Goal: Check status: Check status

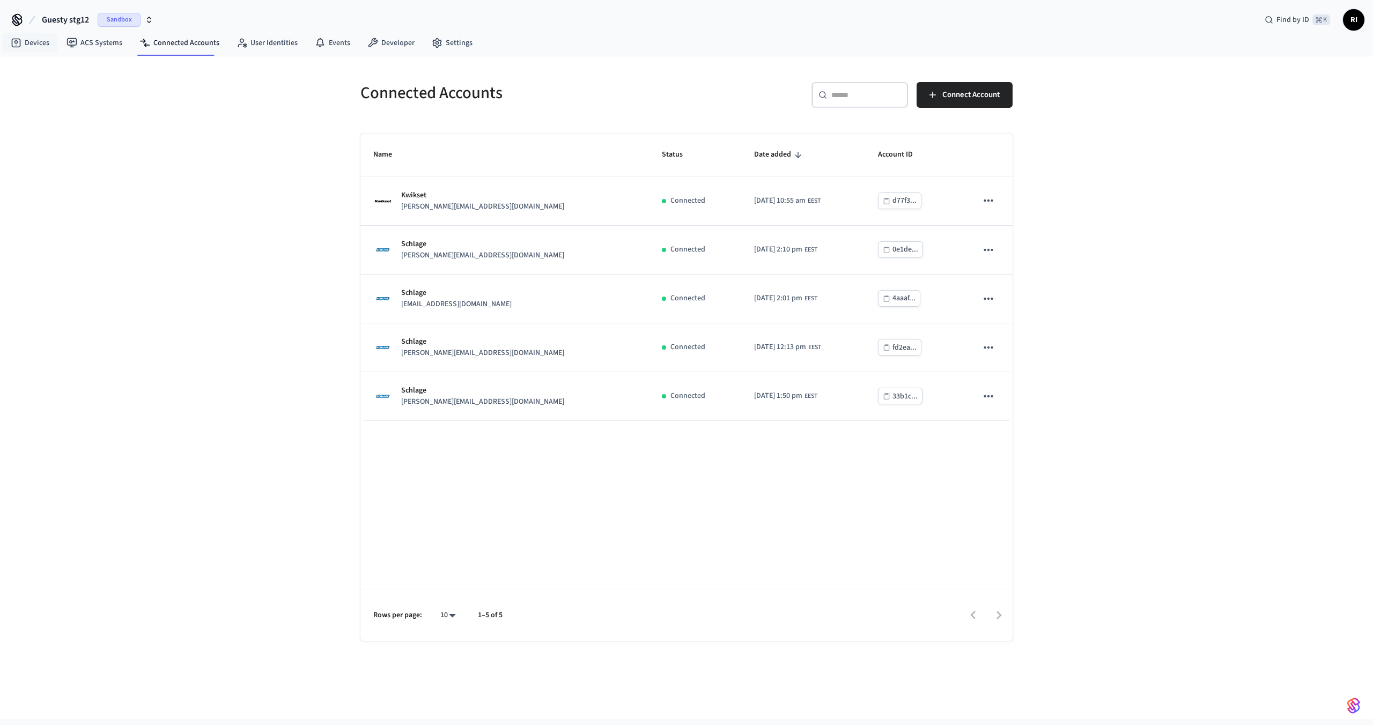
click at [58, 16] on span "Guesty stg12" at bounding box center [65, 19] width 47 height 13
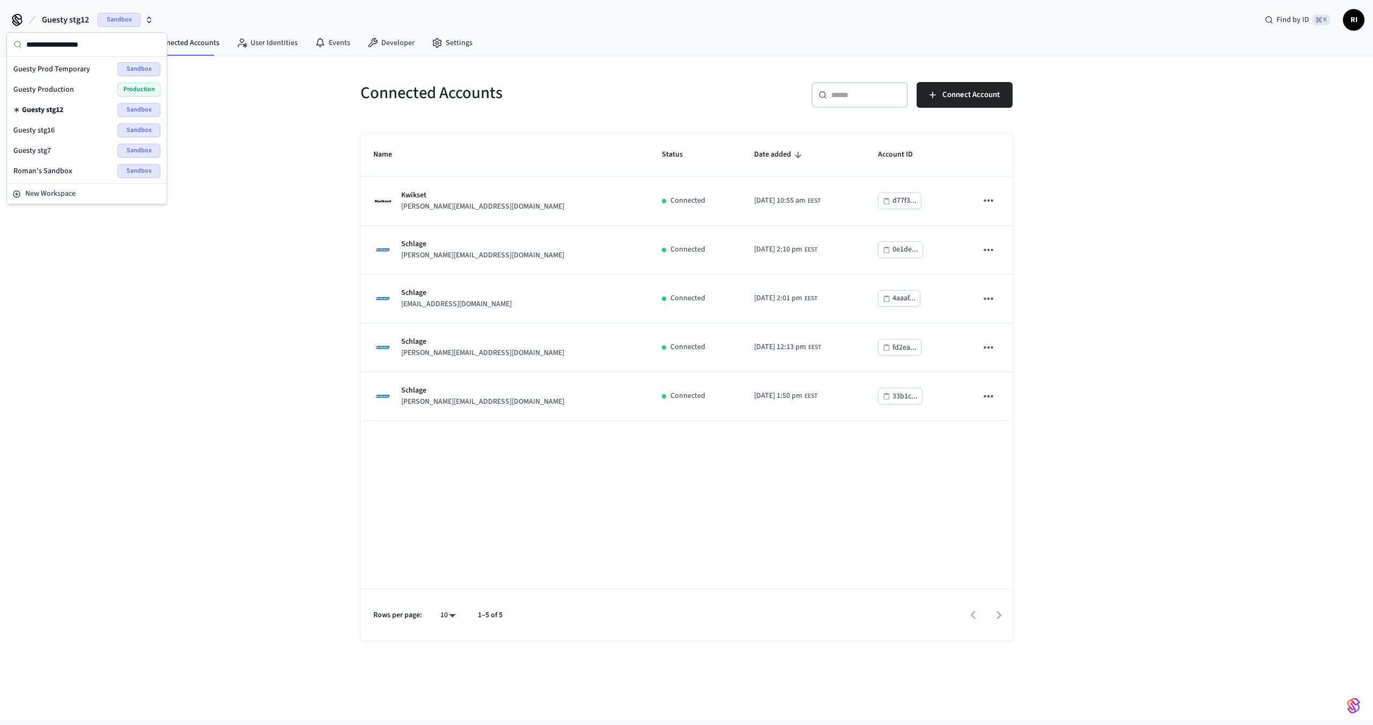
click at [62, 92] on span "Guesty Production" at bounding box center [43, 89] width 61 height 11
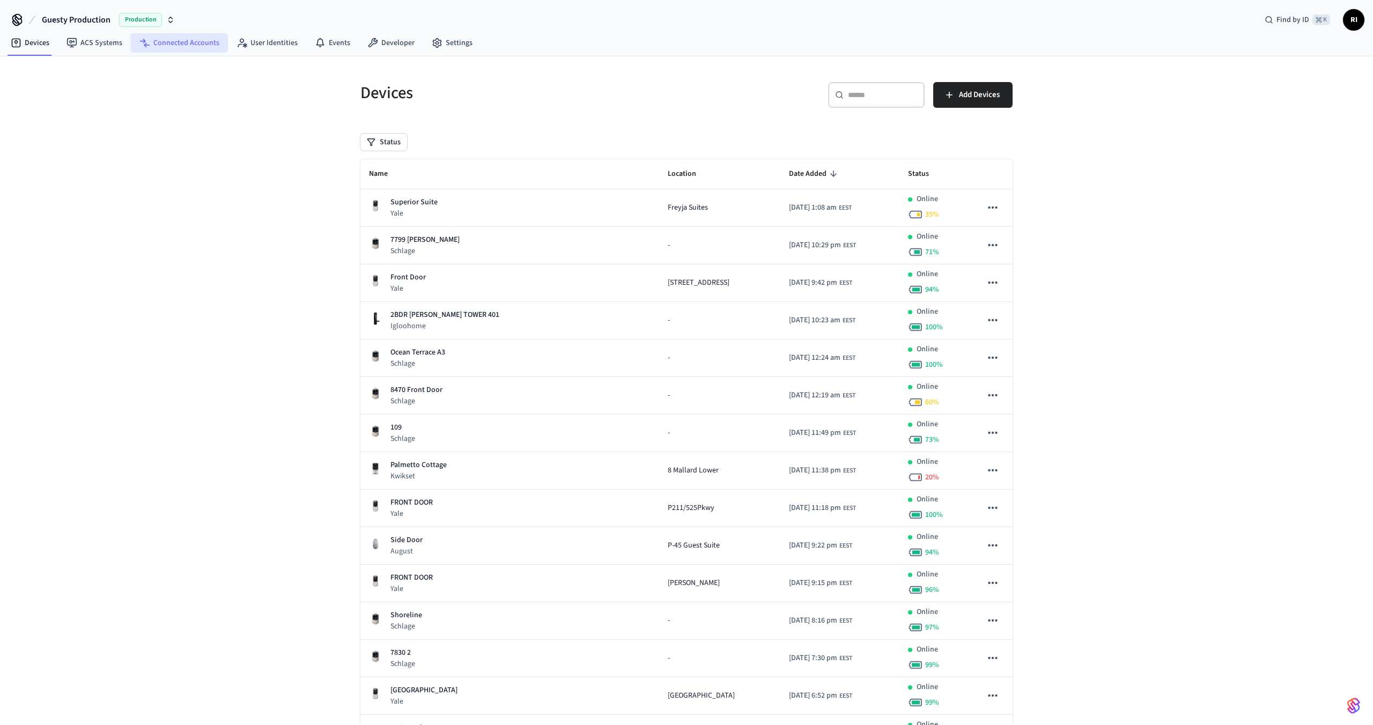
click at [168, 37] on link "Connected Accounts" at bounding box center [179, 42] width 97 height 19
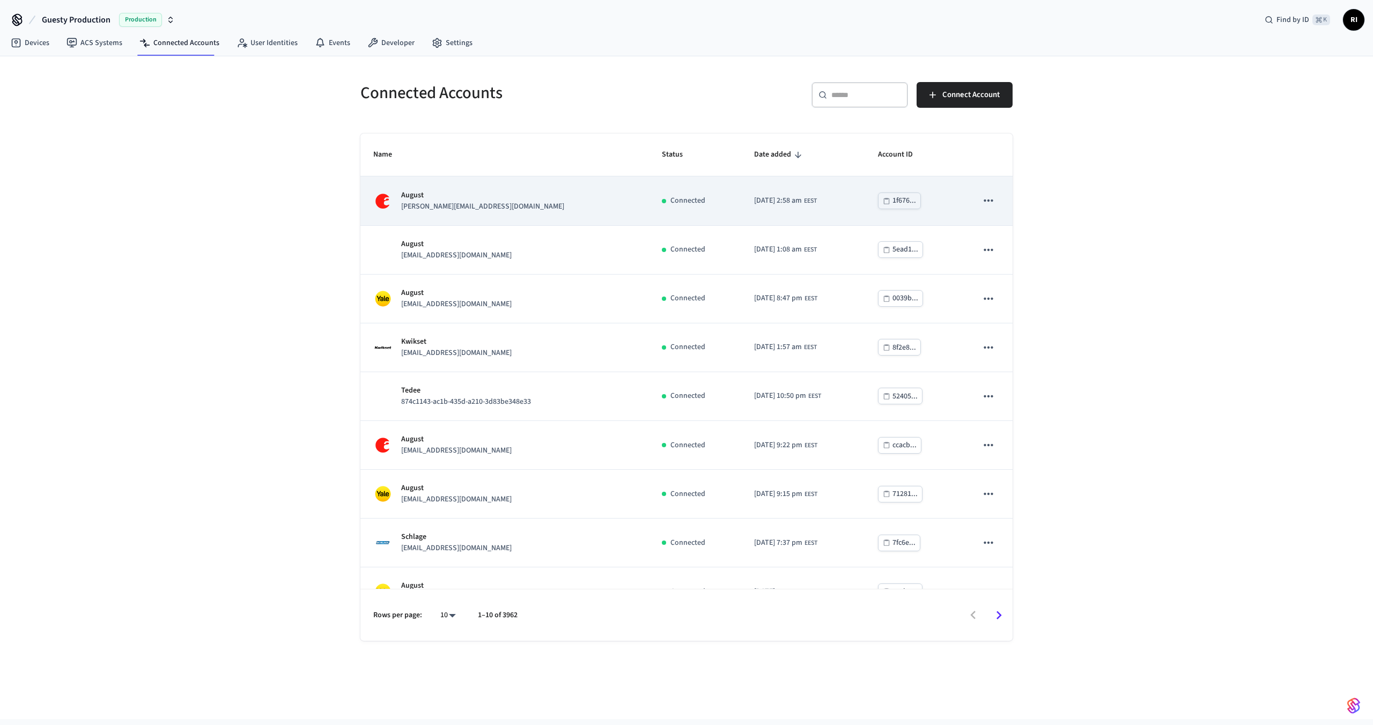
click at [495, 193] on div "August sara.otoum111@gmail.com" at bounding box center [504, 201] width 263 height 23
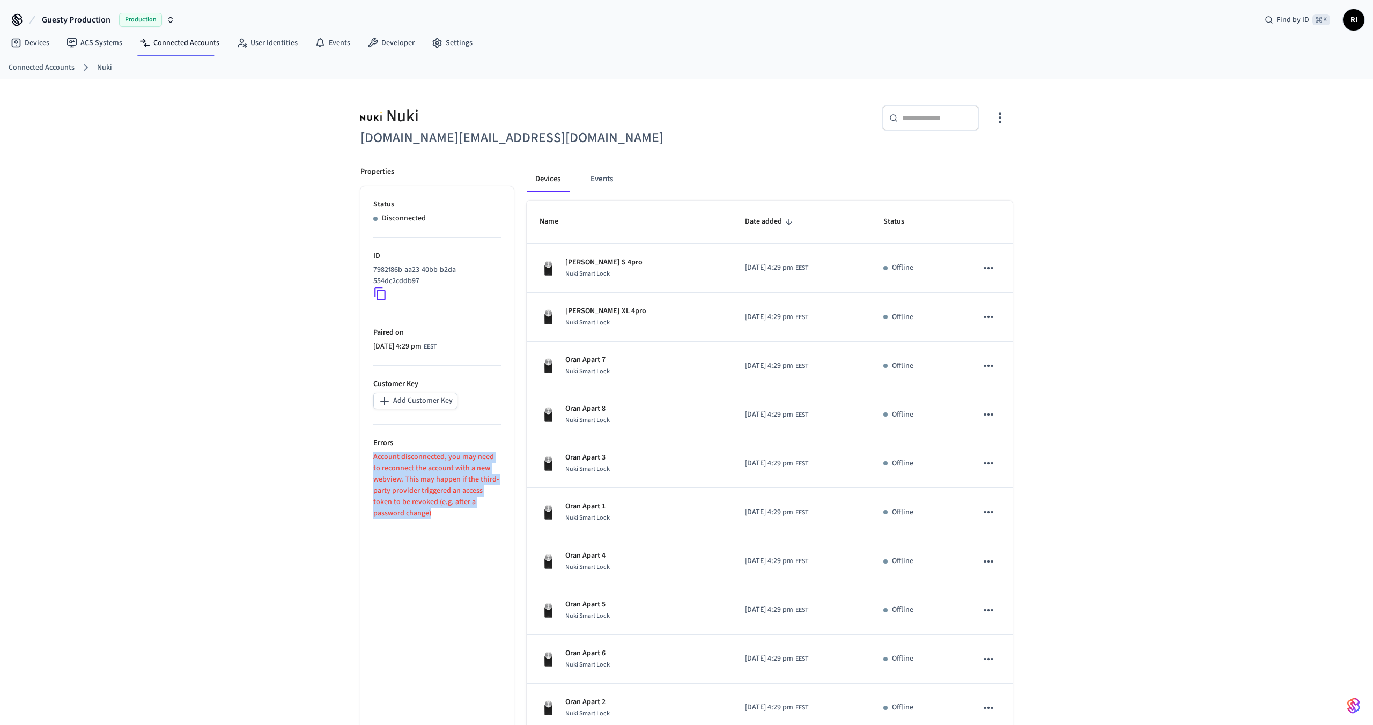
drag, startPoint x: 411, startPoint y: 515, endPoint x: 374, endPoint y: 456, distance: 69.5
click at [374, 456] on p "Account disconnected, you may need to reconnect the account with a new webview.…" at bounding box center [437, 486] width 128 height 68
copy p "Account disconnected, you may need to reconnect the account with a new webview.…"
